Goal: Navigation & Orientation: Find specific page/section

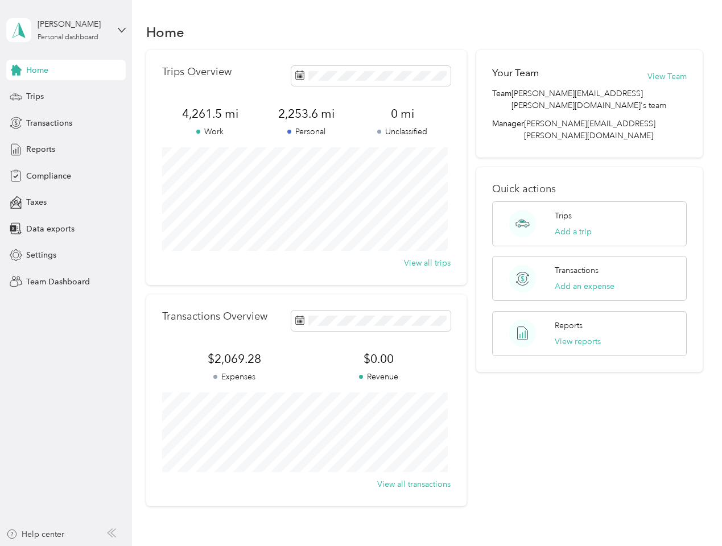
click at [361, 273] on div "Trips Overview 4,261.5 mi Work 2,253.6 mi Personal 0 mi Unclassified View all t…" at bounding box center [306, 167] width 320 height 235
click at [66, 30] on div "[PERSON_NAME]" at bounding box center [73, 24] width 71 height 12
click at [66, 70] on div "You’re signed in as [PERSON_NAME][EMAIL_ADDRESS][PERSON_NAME][DOMAIN_NAME] Team…" at bounding box center [190, 100] width 368 height 116
click at [16, 70] on div "You’re signed in as [PERSON_NAME][EMAIL_ADDRESS][PERSON_NAME][DOMAIN_NAME] Team…" at bounding box center [190, 100] width 368 height 116
click at [66, 97] on div "Trips" at bounding box center [65, 96] width 119 height 20
